Goal: Transaction & Acquisition: Purchase product/service

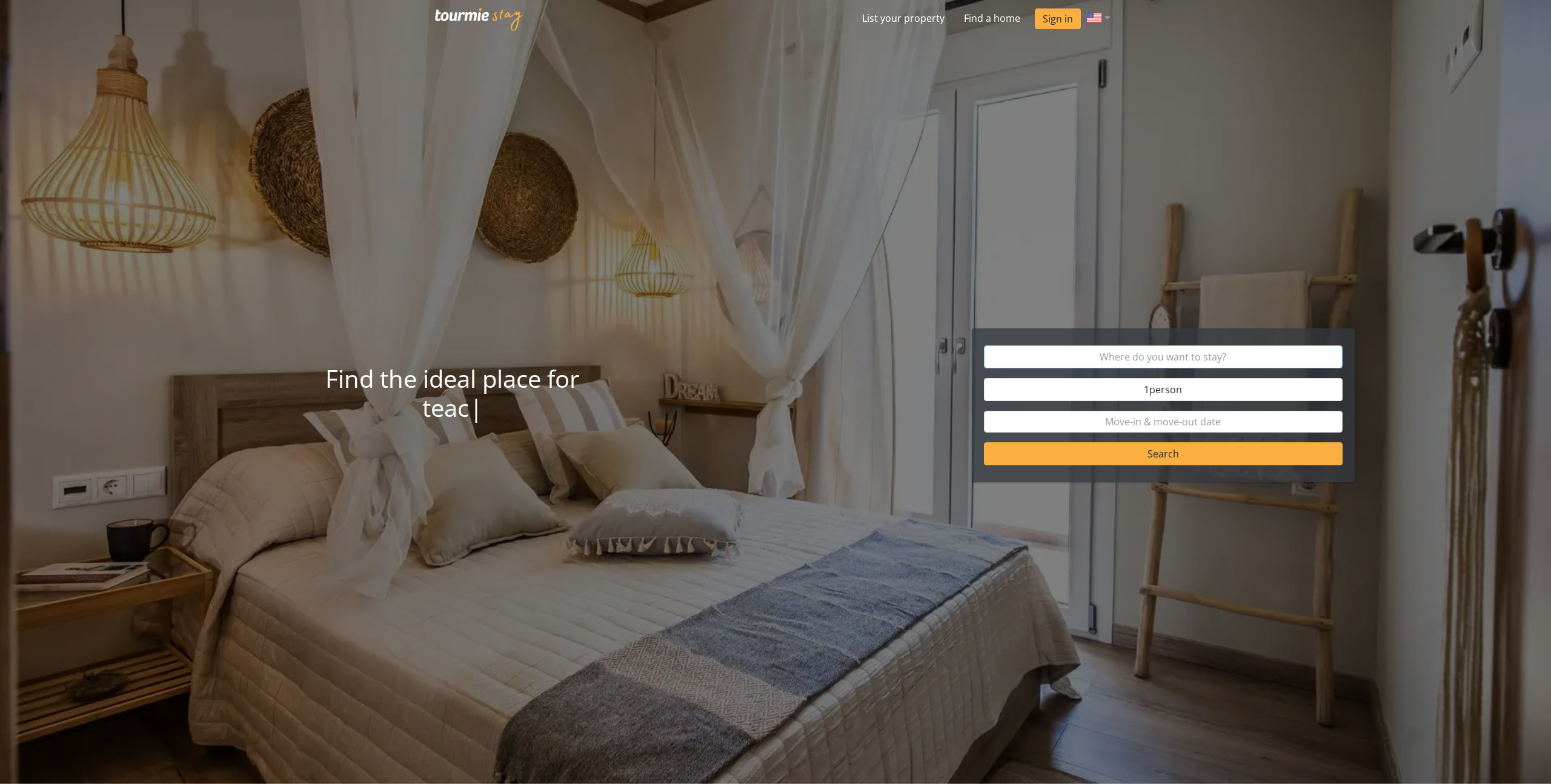
click at [1183, 361] on input "text" at bounding box center [1163, 356] width 359 height 23
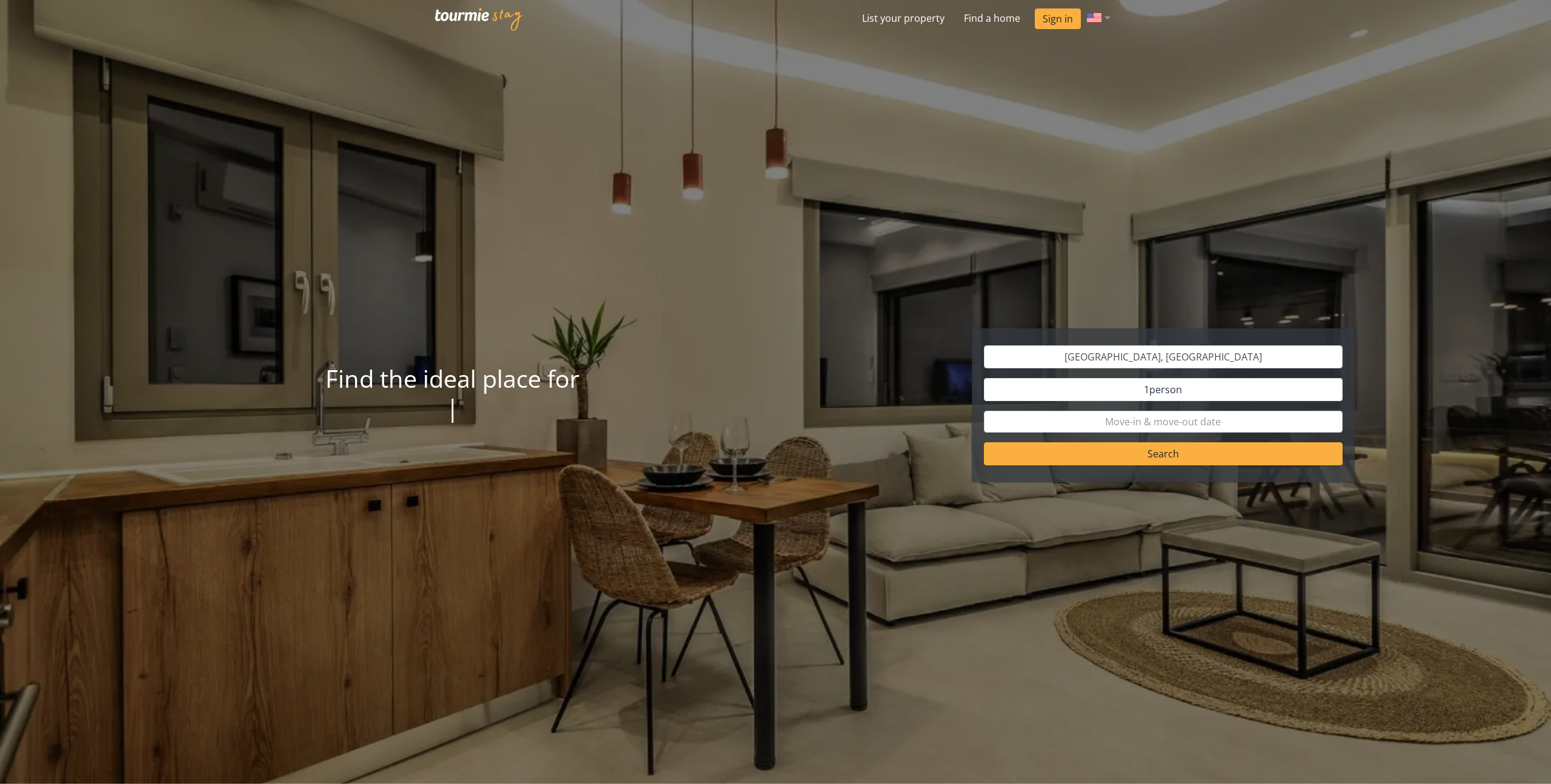
type input "Thessaloniki"
click at [1187, 395] on button "1 person" at bounding box center [1163, 389] width 359 height 23
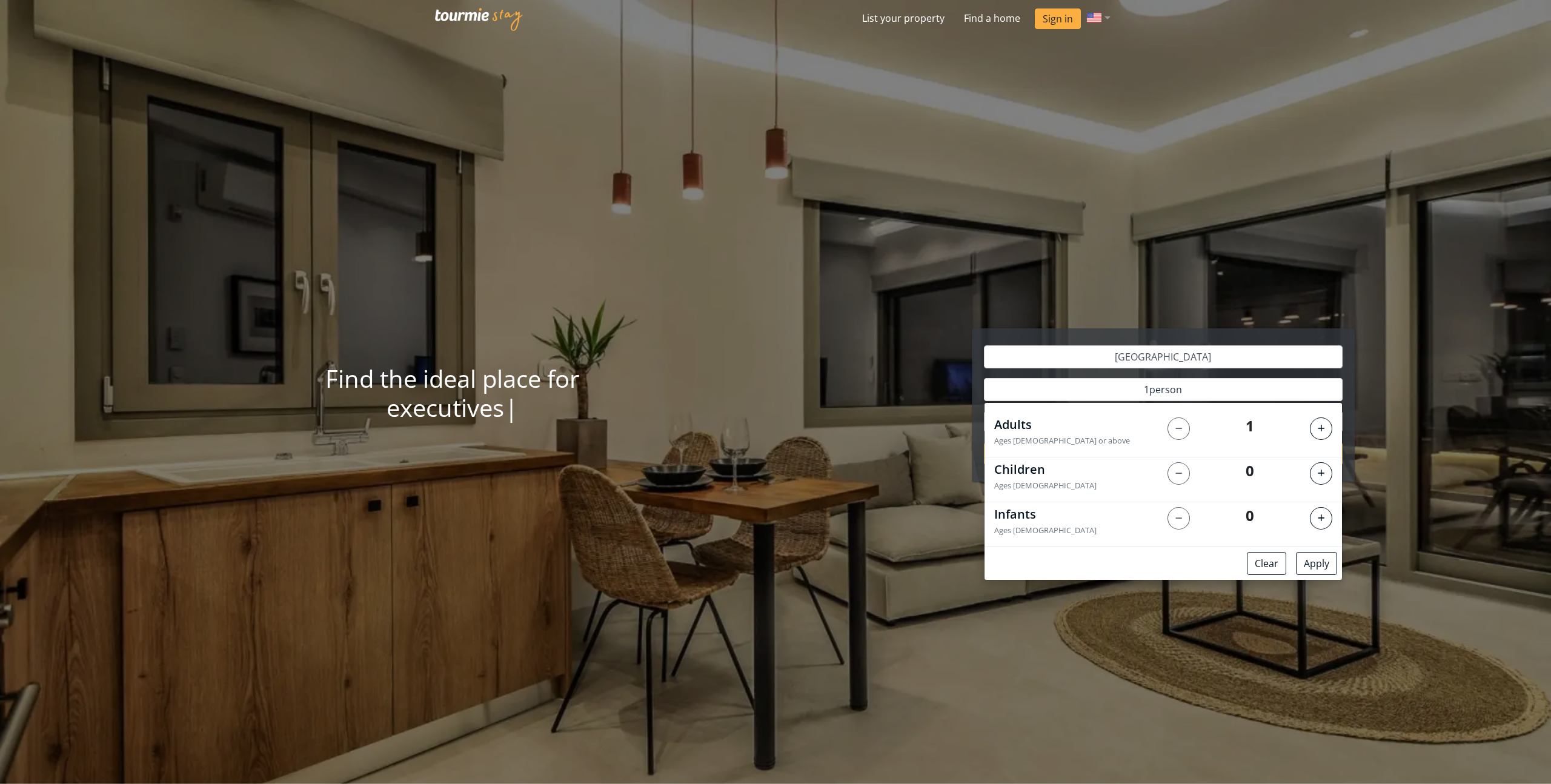
click at [782, 338] on div "Thessaloniki 1 person Adults Ages 15 or above 1 Children Ages 2 - 15 0 Infants …" at bounding box center [1163, 410] width 776 height 164
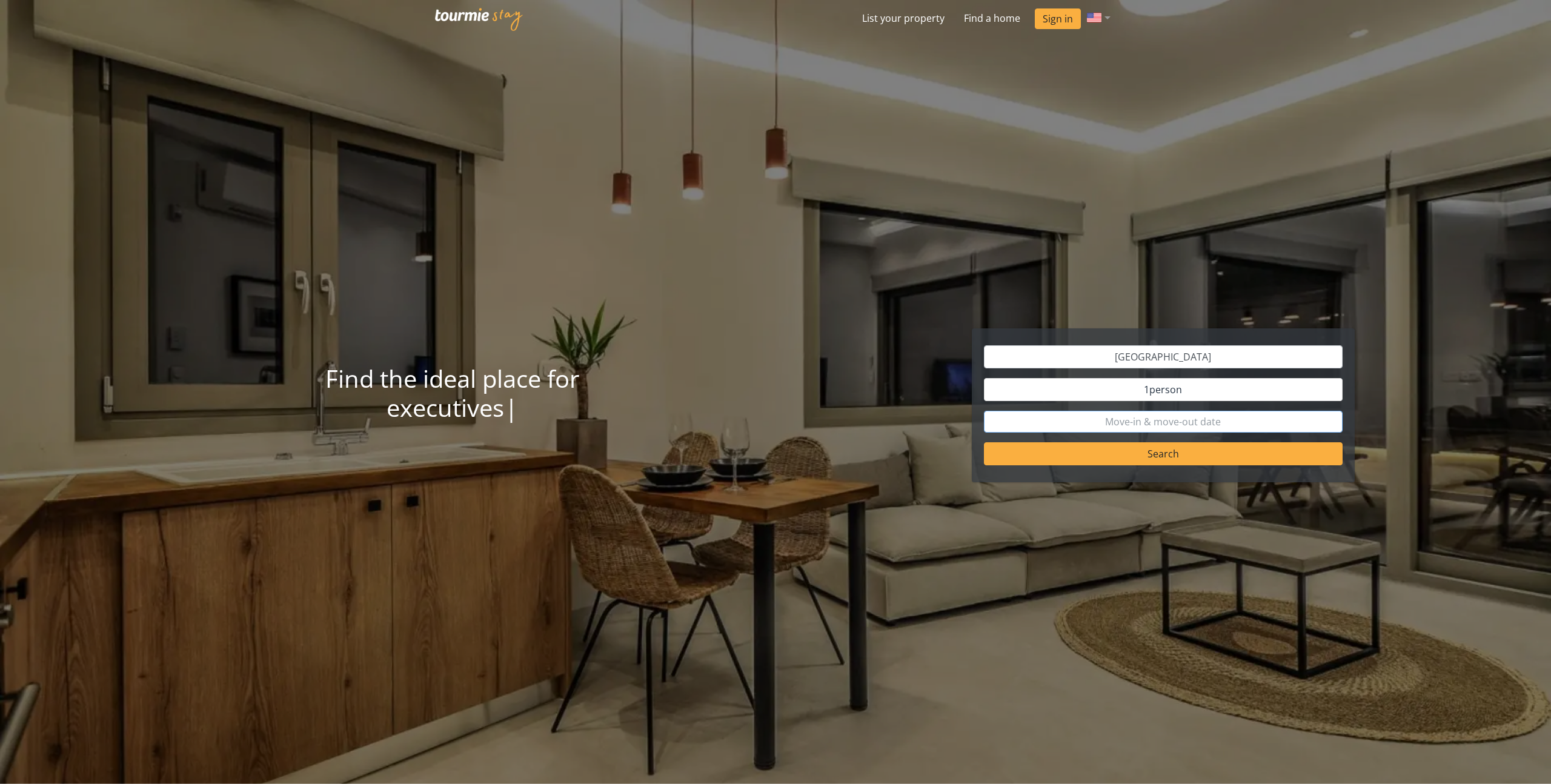
click at [1182, 423] on input "text" at bounding box center [1163, 421] width 359 height 22
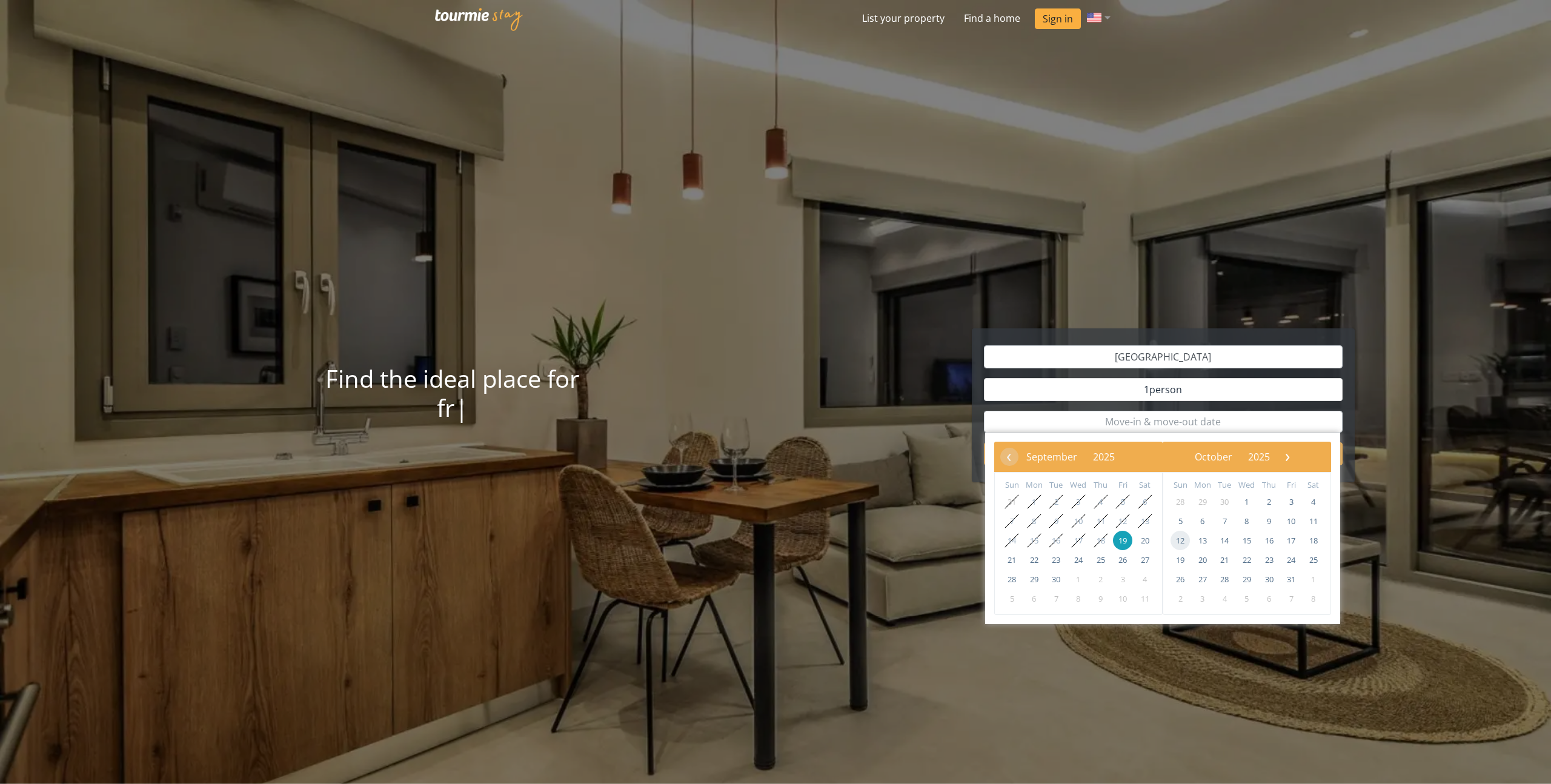
click at [1181, 538] on span "12" at bounding box center [1180, 540] width 19 height 19
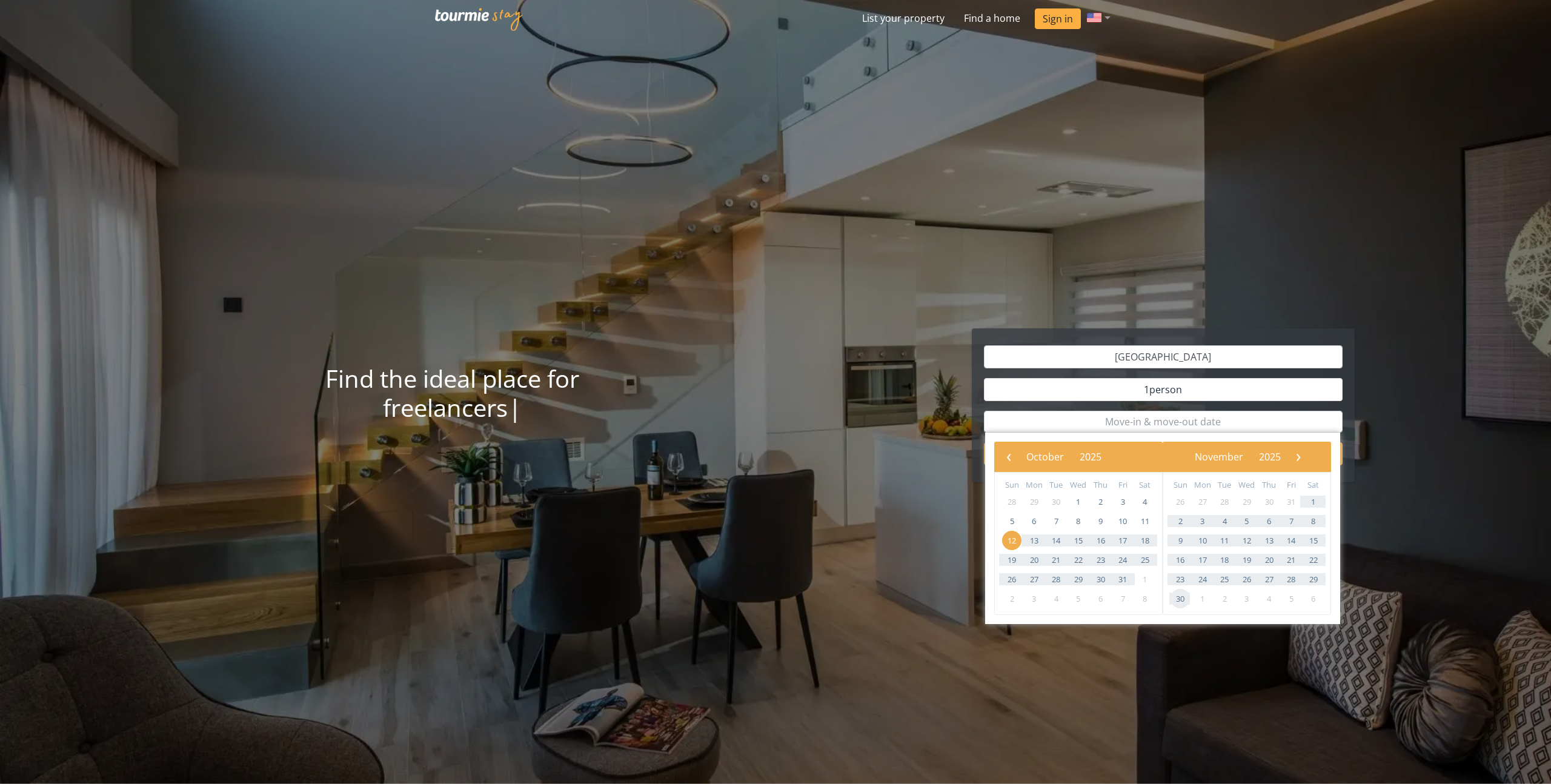
click at [1179, 598] on span "30" at bounding box center [1180, 598] width 19 height 19
type input "12 Oct 2025 - 30 Nov 2025"
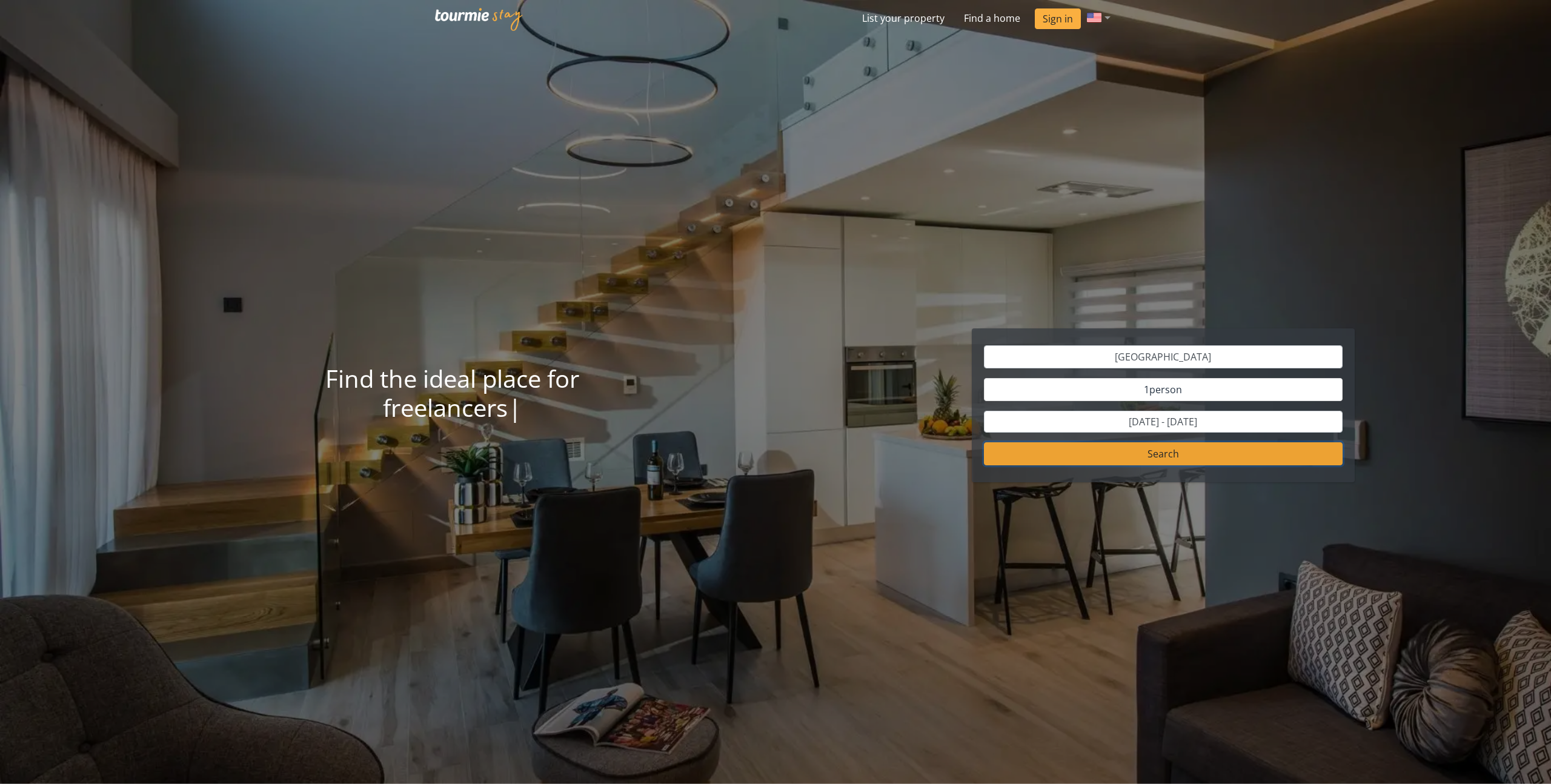
click at [1194, 453] on button "Search" at bounding box center [1163, 454] width 359 height 23
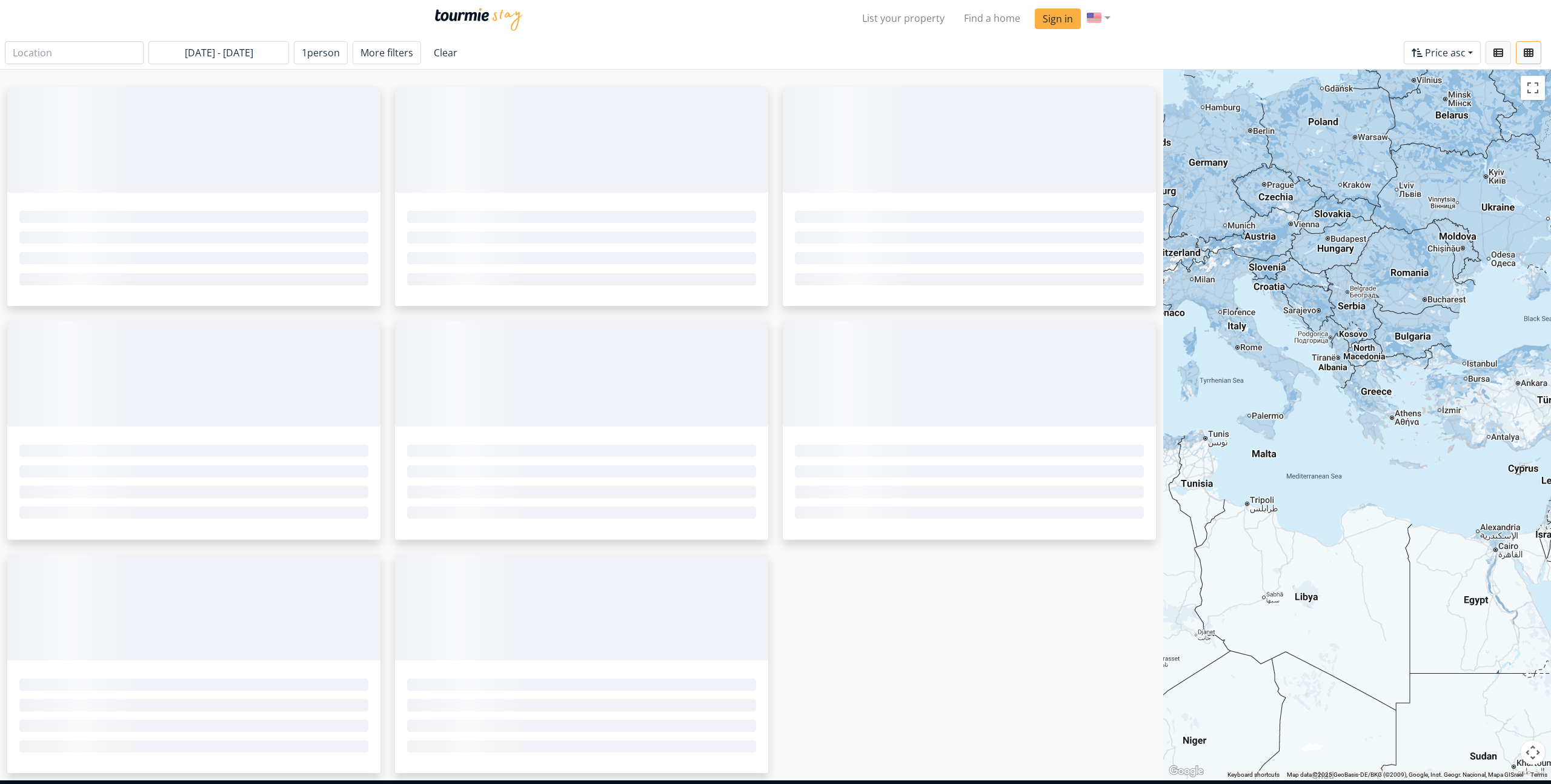
type input "Thessaloniki"
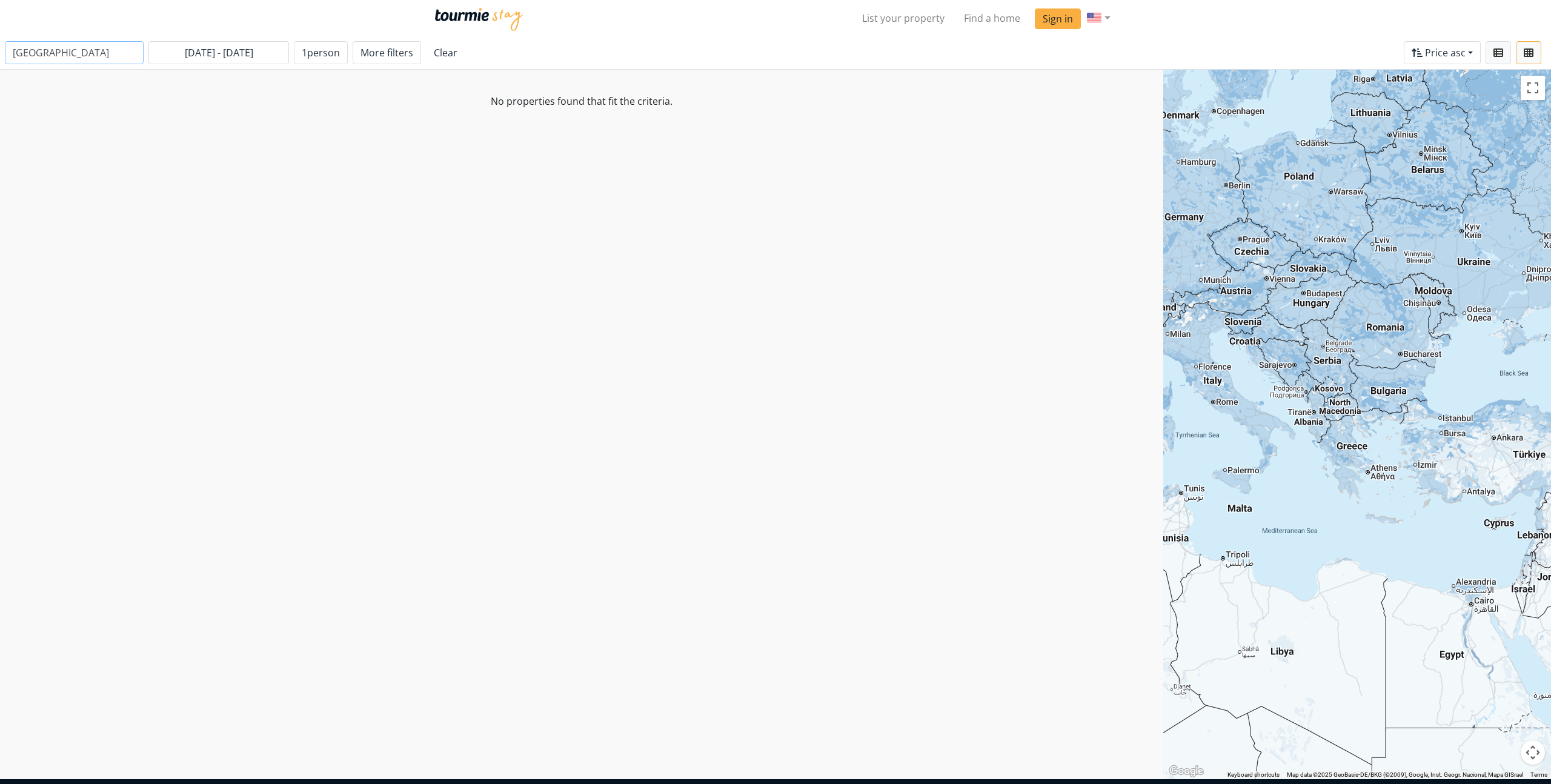
click at [68, 52] on input "Thessaloniki" at bounding box center [75, 52] width 139 height 23
click at [54, 57] on input "Thessaloniki" at bounding box center [75, 52] width 139 height 23
click at [62, 57] on input "Thessaloniki" at bounding box center [75, 52] width 139 height 23
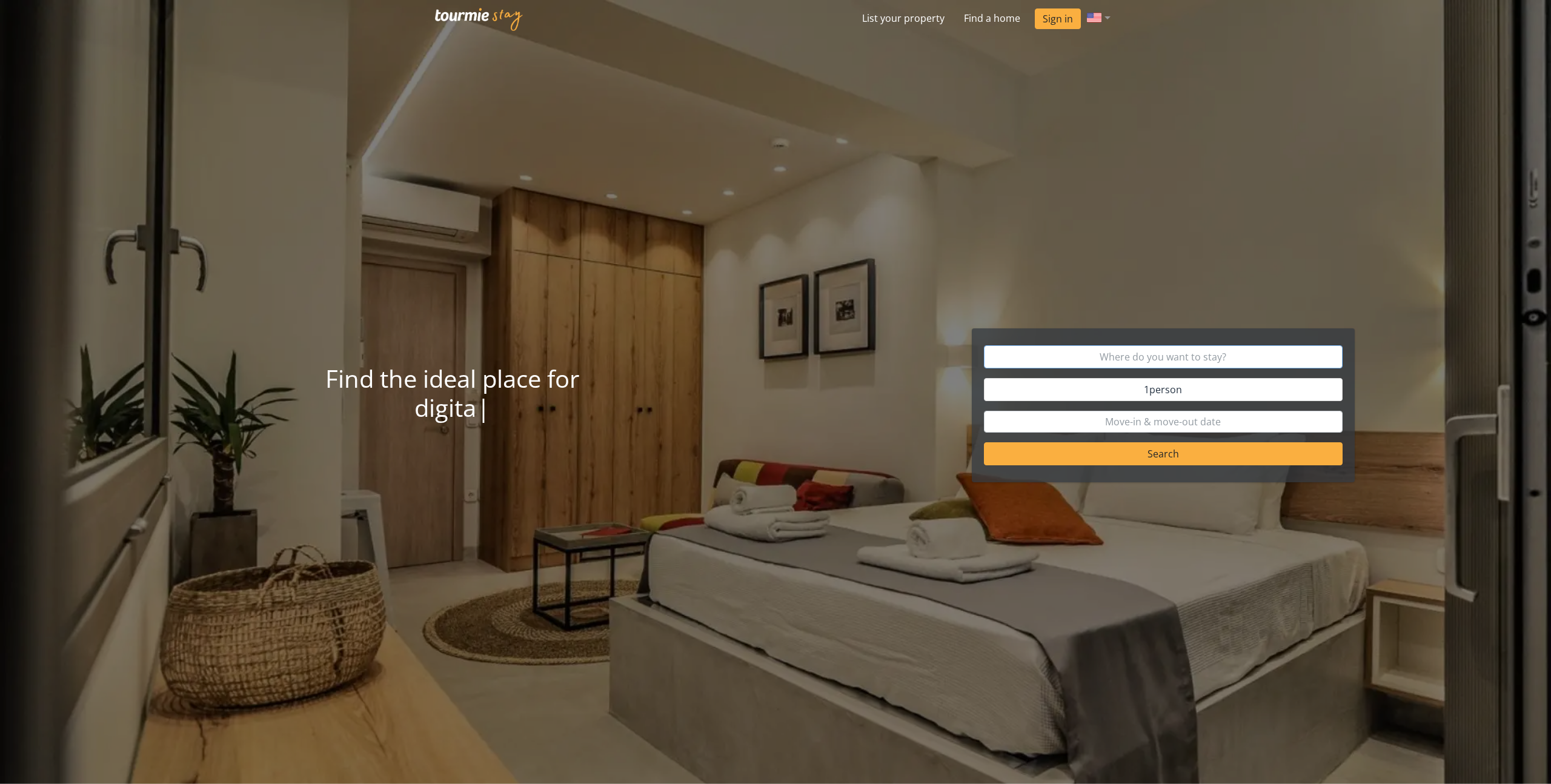
click at [1227, 354] on input "text" at bounding box center [1163, 356] width 359 height 23
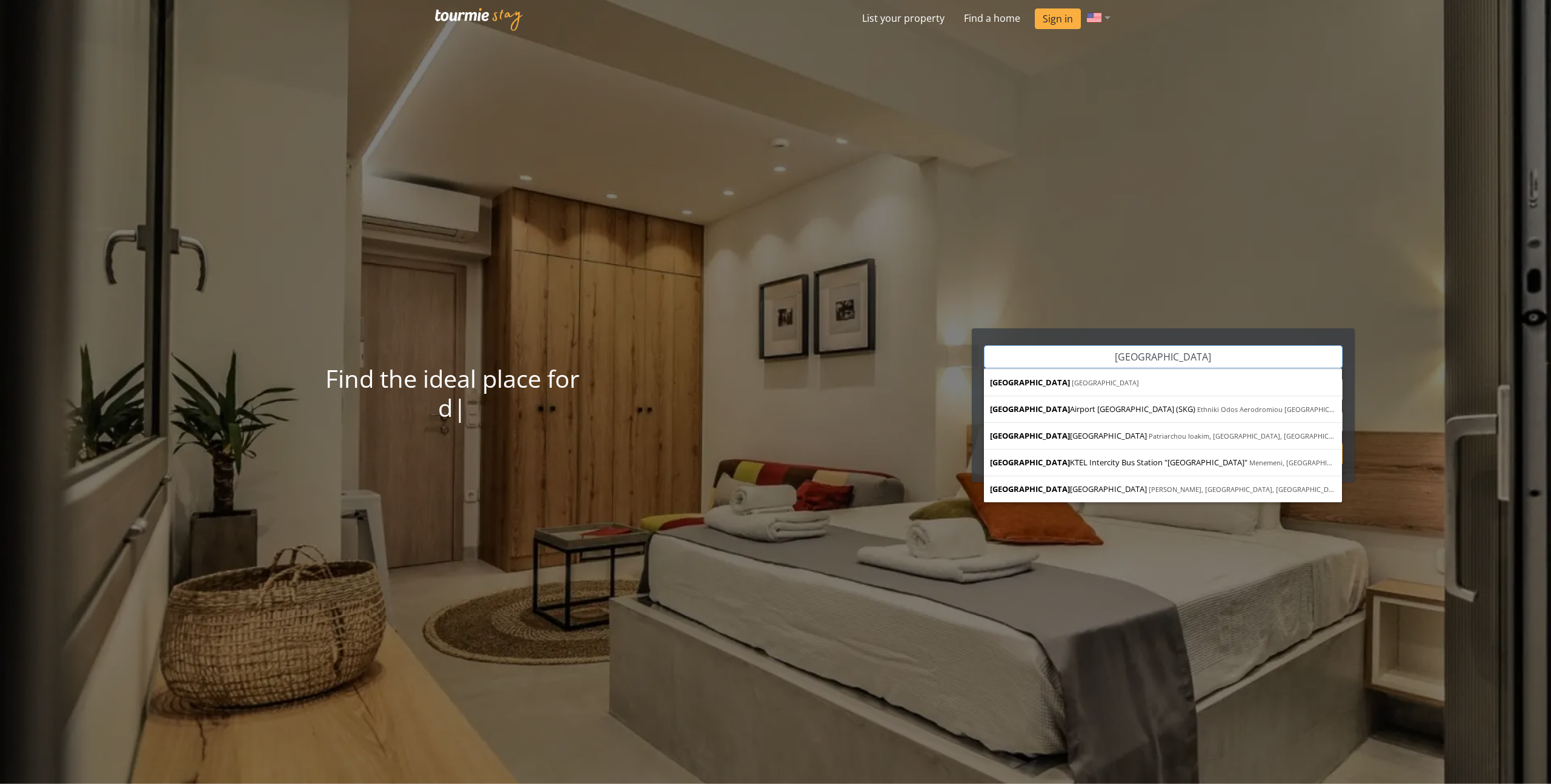
click at [1176, 350] on input "Thessaloniki" at bounding box center [1163, 356] width 359 height 23
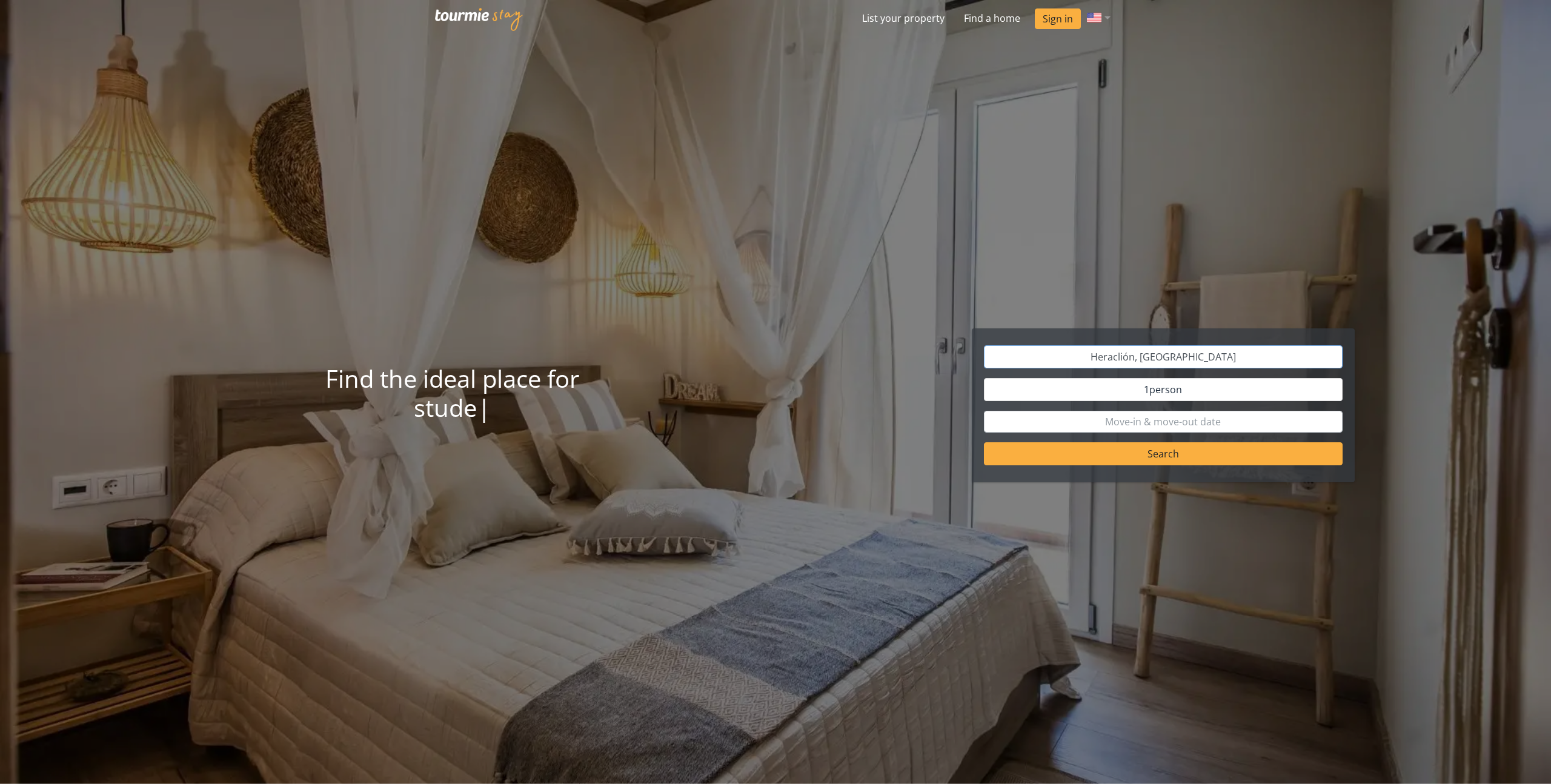
type input "Heraklion"
click at [1187, 457] on button "Search" at bounding box center [1163, 454] width 359 height 23
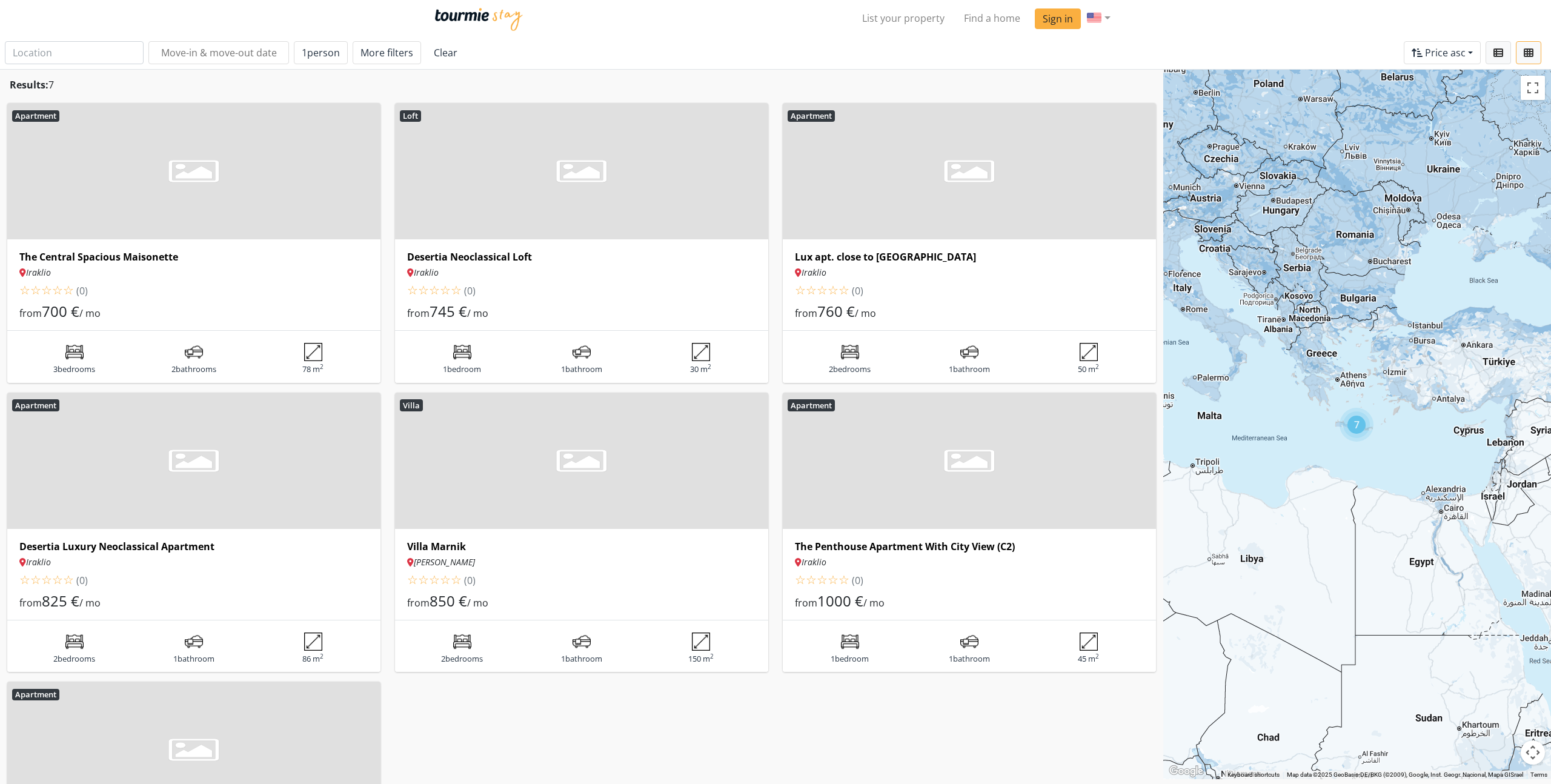
type input "Heraklion"
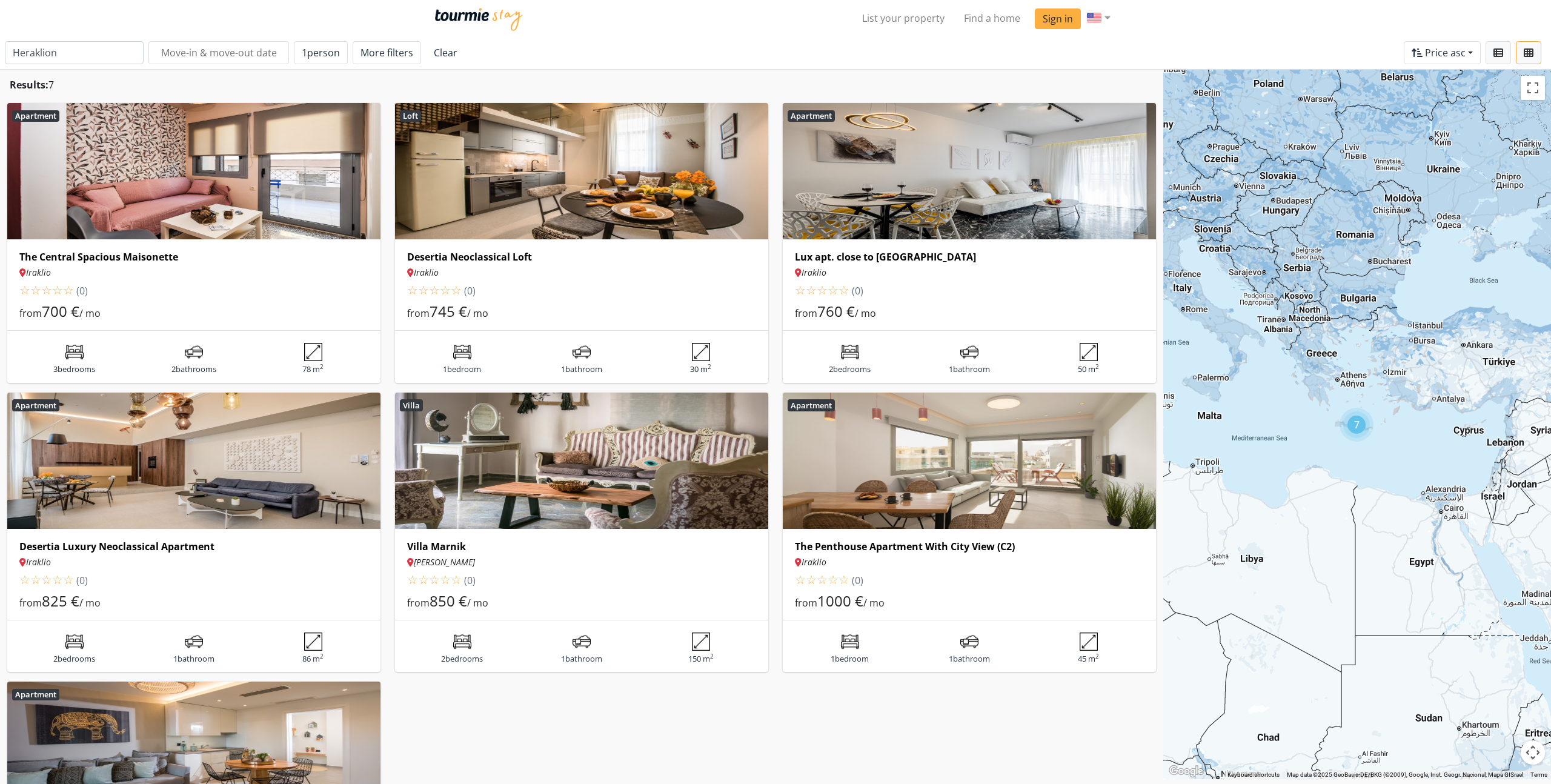
click at [717, 500] on img at bounding box center [581, 461] width 373 height 136
